Goal: Transaction & Acquisition: Obtain resource

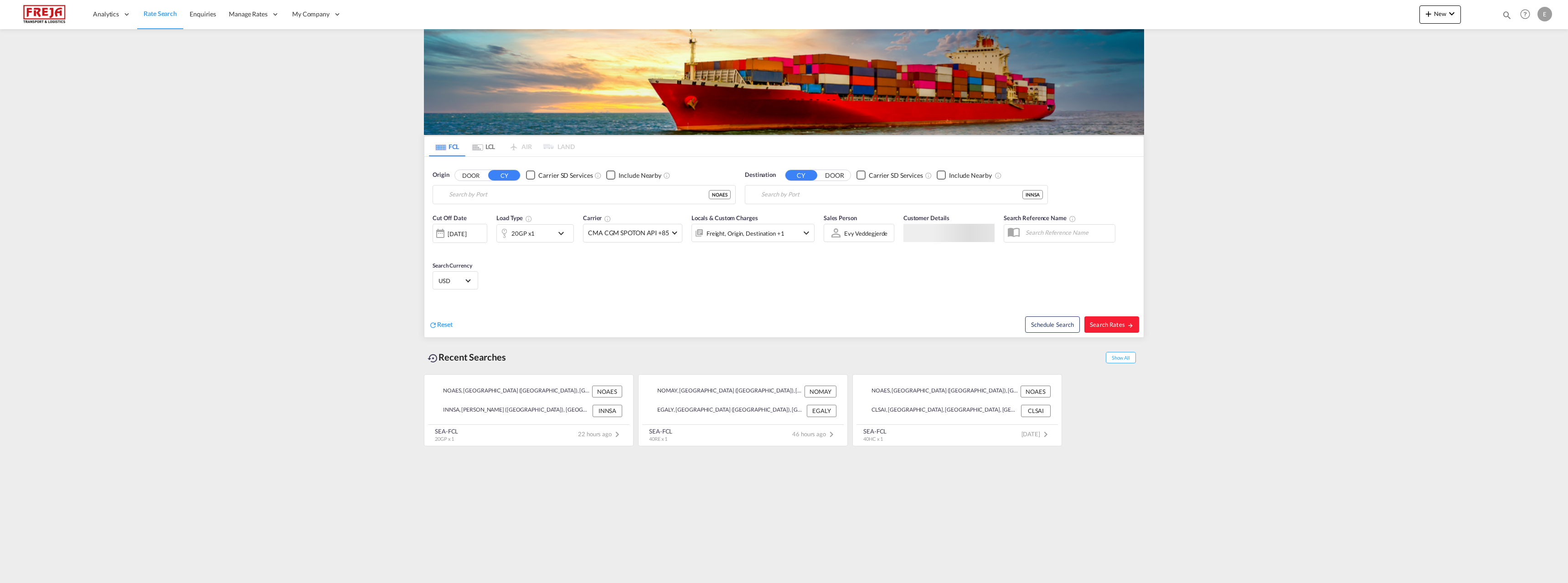
type input "Alesund ([GEOGRAPHIC_DATA]), NOAES"
drag, startPoint x: 940, startPoint y: 198, endPoint x: 880, endPoint y: 194, distance: 60.1
click at [880, 194] on input "[PERSON_NAME] ([PERSON_NAME]), [GEOGRAPHIC_DATA]" at bounding box center [902, 195] width 282 height 13
drag, startPoint x: 880, startPoint y: 197, endPoint x: 710, endPoint y: 201, distance: 170.0
click at [710, 201] on div "Origin DOOR CY Carrier SD Services Include Nearby [GEOGRAPHIC_DATA] ([GEOGRAPHI…" at bounding box center [784, 183] width 719 height 52
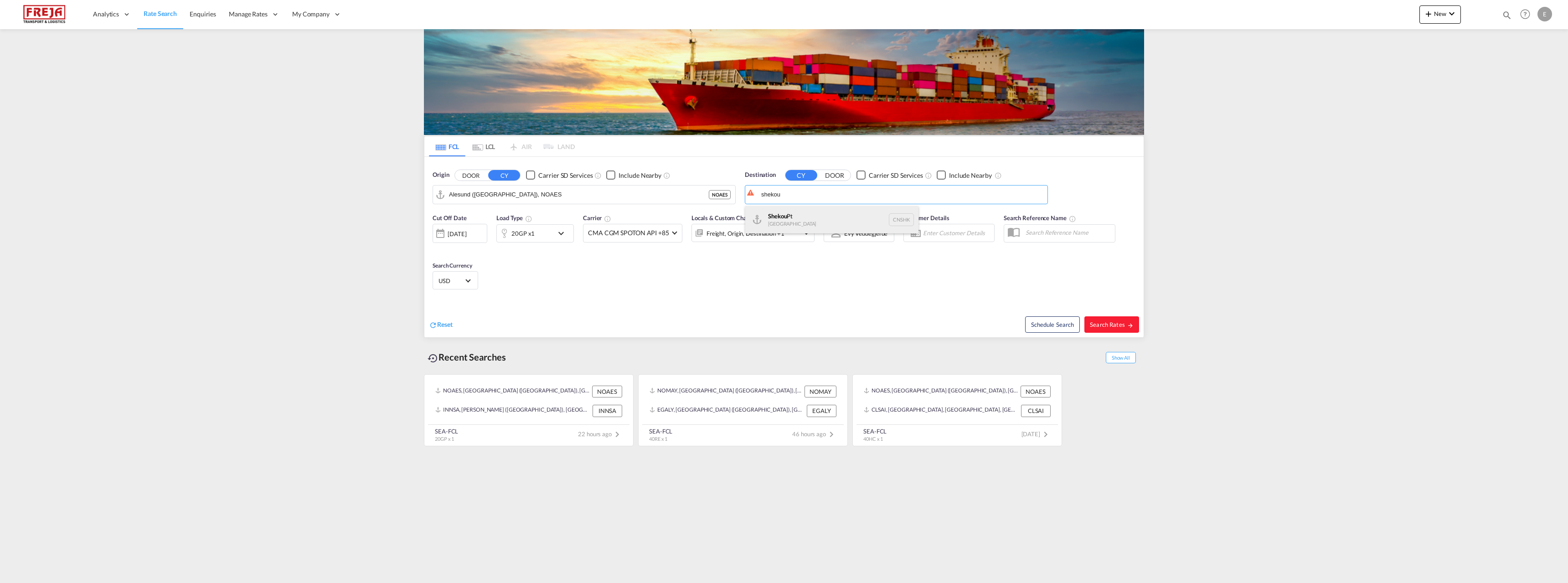
click at [763, 216] on div "Shekou Pt China CNSHK" at bounding box center [831, 219] width 173 height 27
type input "Shekou Pt, CNSHK"
click at [1101, 326] on span "Search Rates" at bounding box center [1111, 324] width 44 height 7
type input "NOAES to CNSHK / [DATE]"
